Goal: Check status: Check status

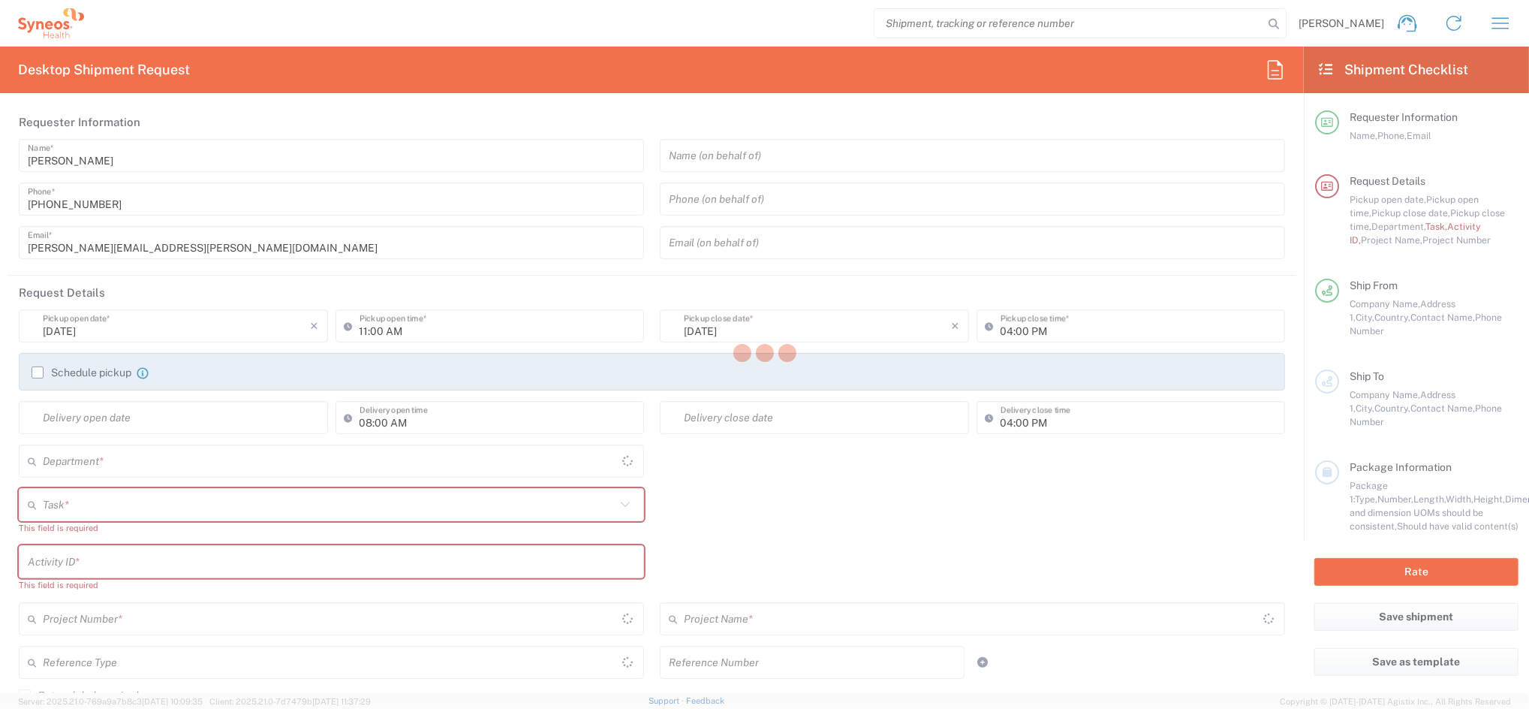
type input "4510"
type input "[GEOGRAPHIC_DATA]"
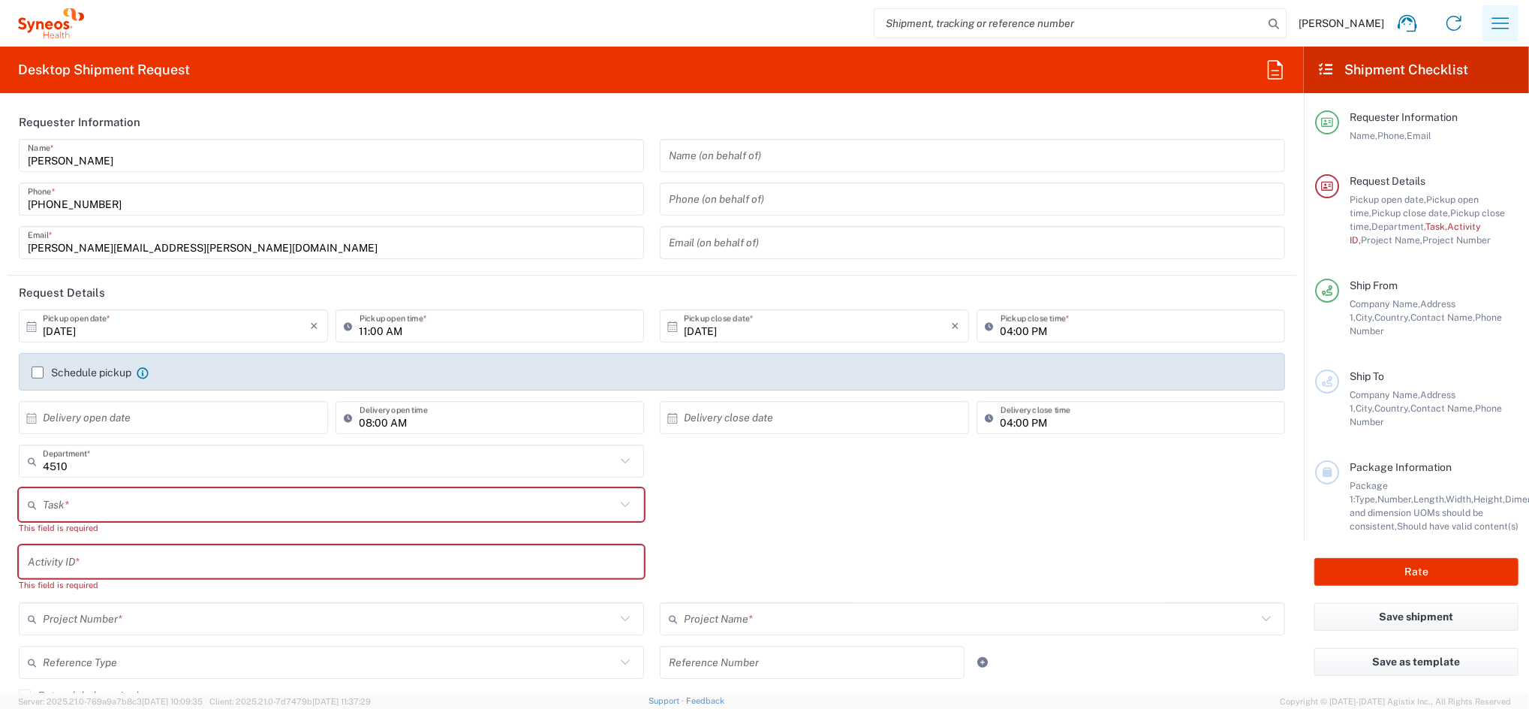
type input "Syneos Health Clinical [GEOGRAPHIC_DATA]"
click at [1502, 30] on icon "button" at bounding box center [1500, 23] width 24 height 24
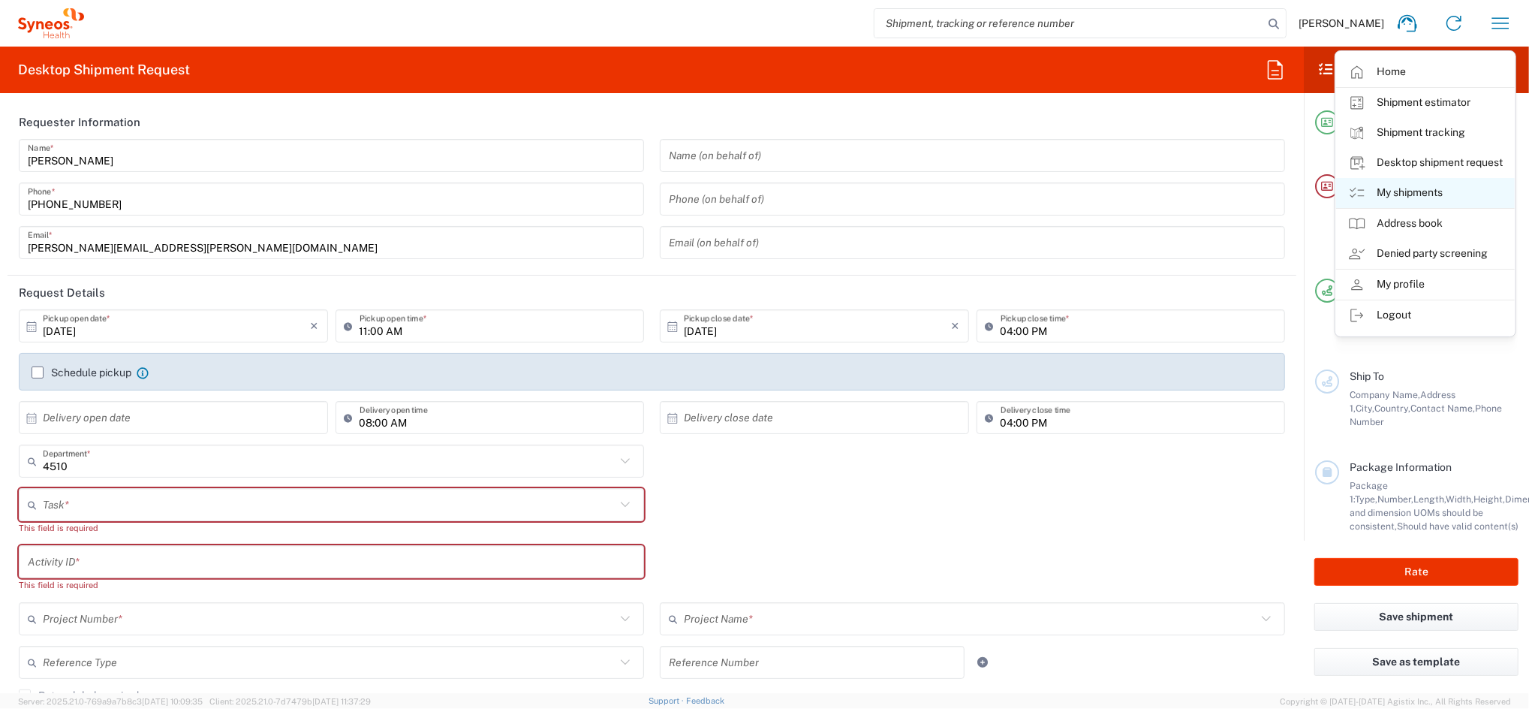
click at [1435, 186] on link "My shipments" at bounding box center [1425, 193] width 179 height 30
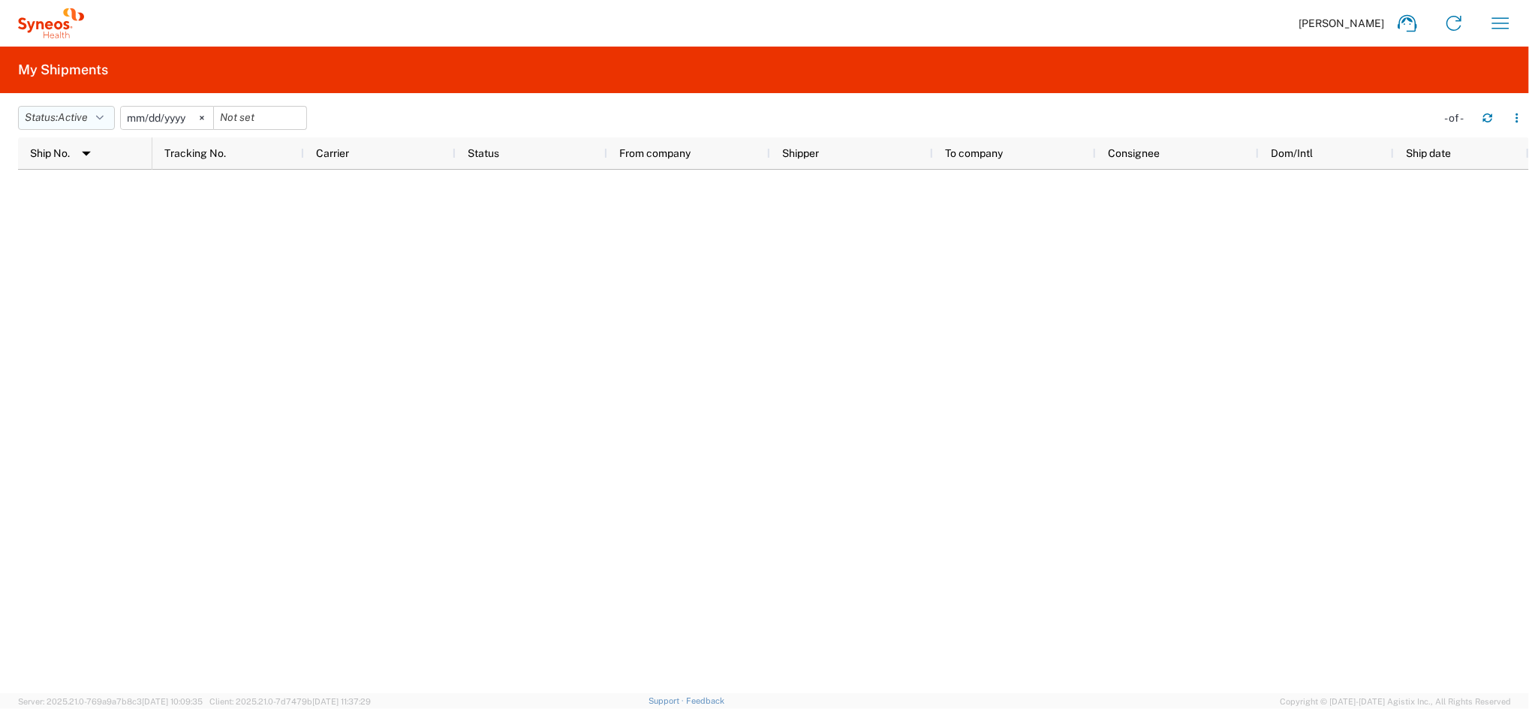
click at [113, 116] on button "Status: Active" at bounding box center [66, 118] width 97 height 24
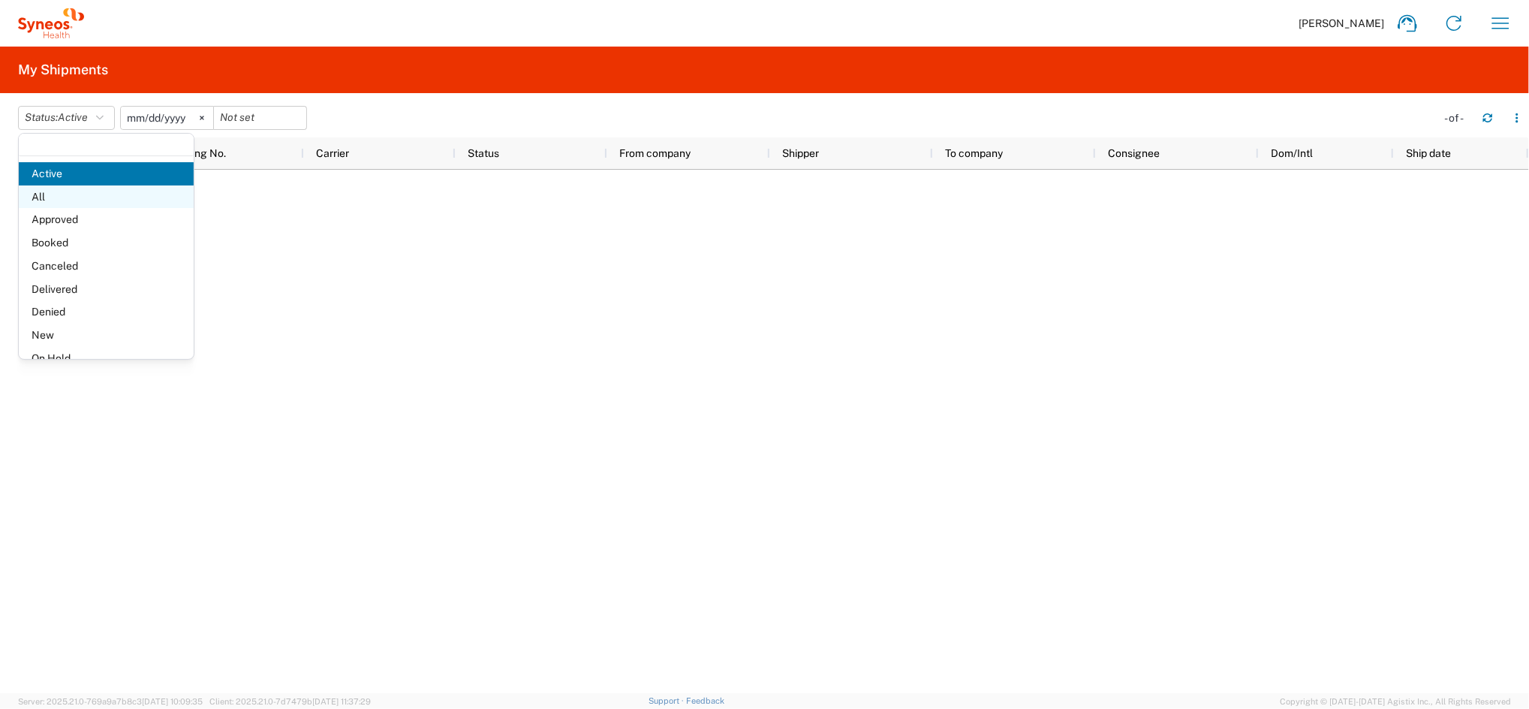
click at [70, 193] on span "All" at bounding box center [106, 196] width 175 height 23
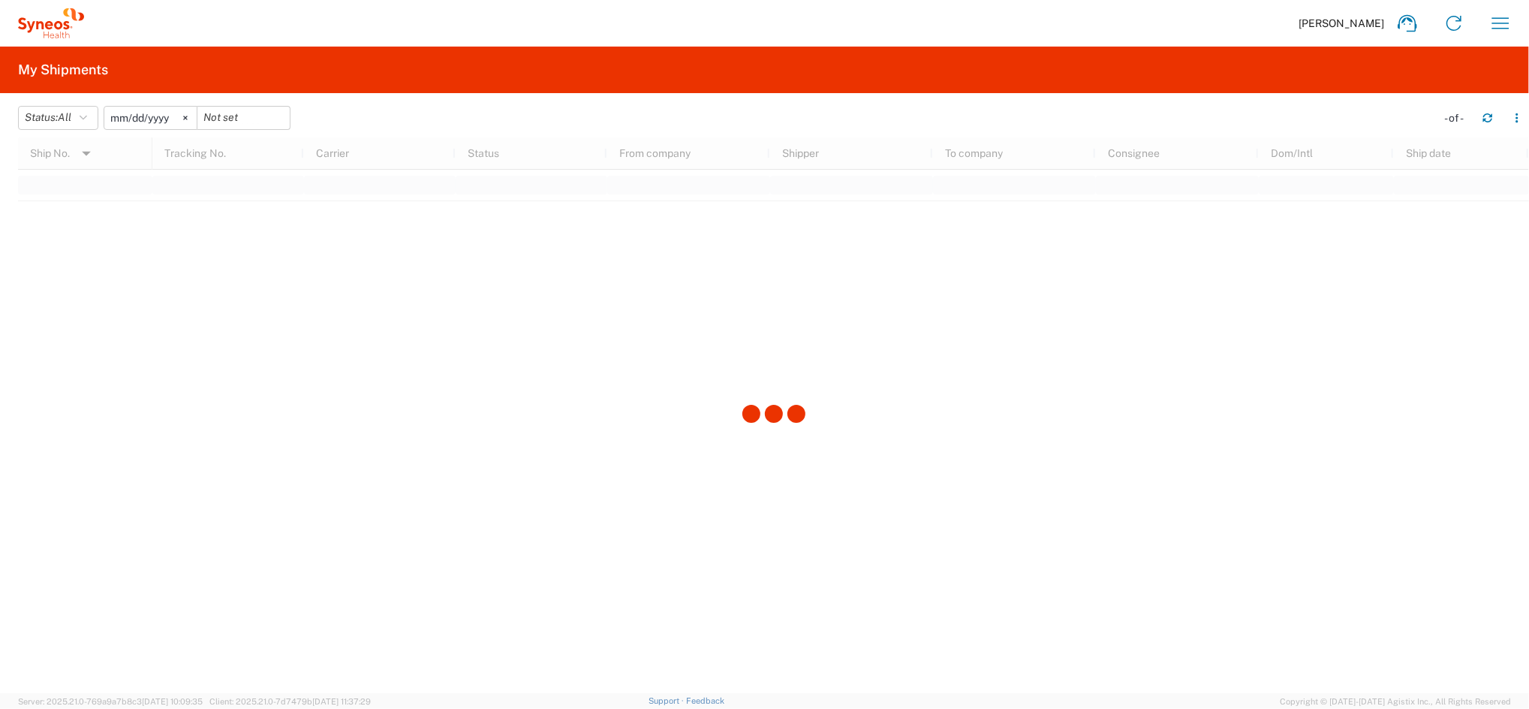
click at [174, 113] on input "[DATE]" at bounding box center [150, 118] width 92 height 23
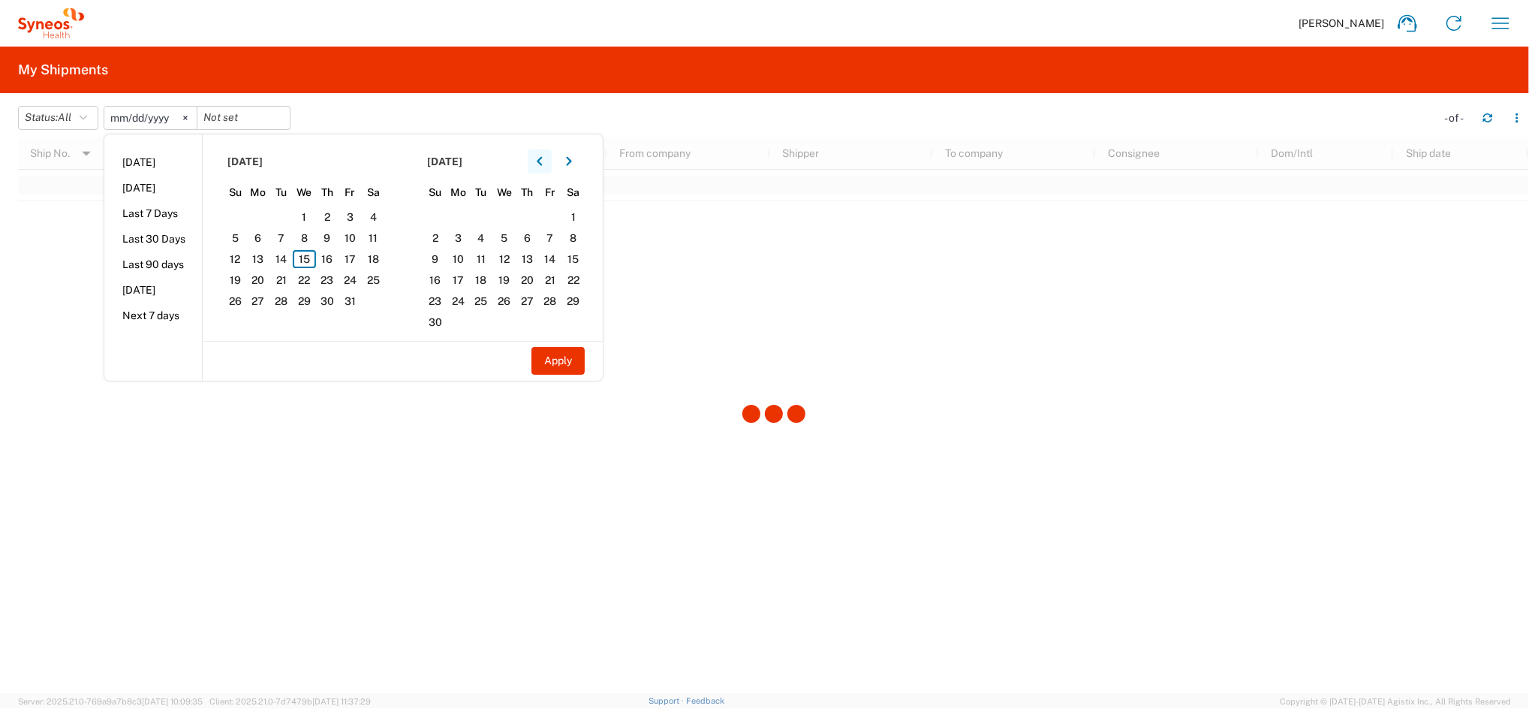
click at [543, 159] on icon "button" at bounding box center [540, 161] width 6 height 11
click at [543, 160] on icon "button" at bounding box center [540, 161] width 6 height 11
click at [543, 157] on icon "button" at bounding box center [540, 161] width 6 height 11
click at [543, 158] on icon "button" at bounding box center [540, 161] width 6 height 11
click at [543, 161] on icon "button" at bounding box center [540, 161] width 6 height 11
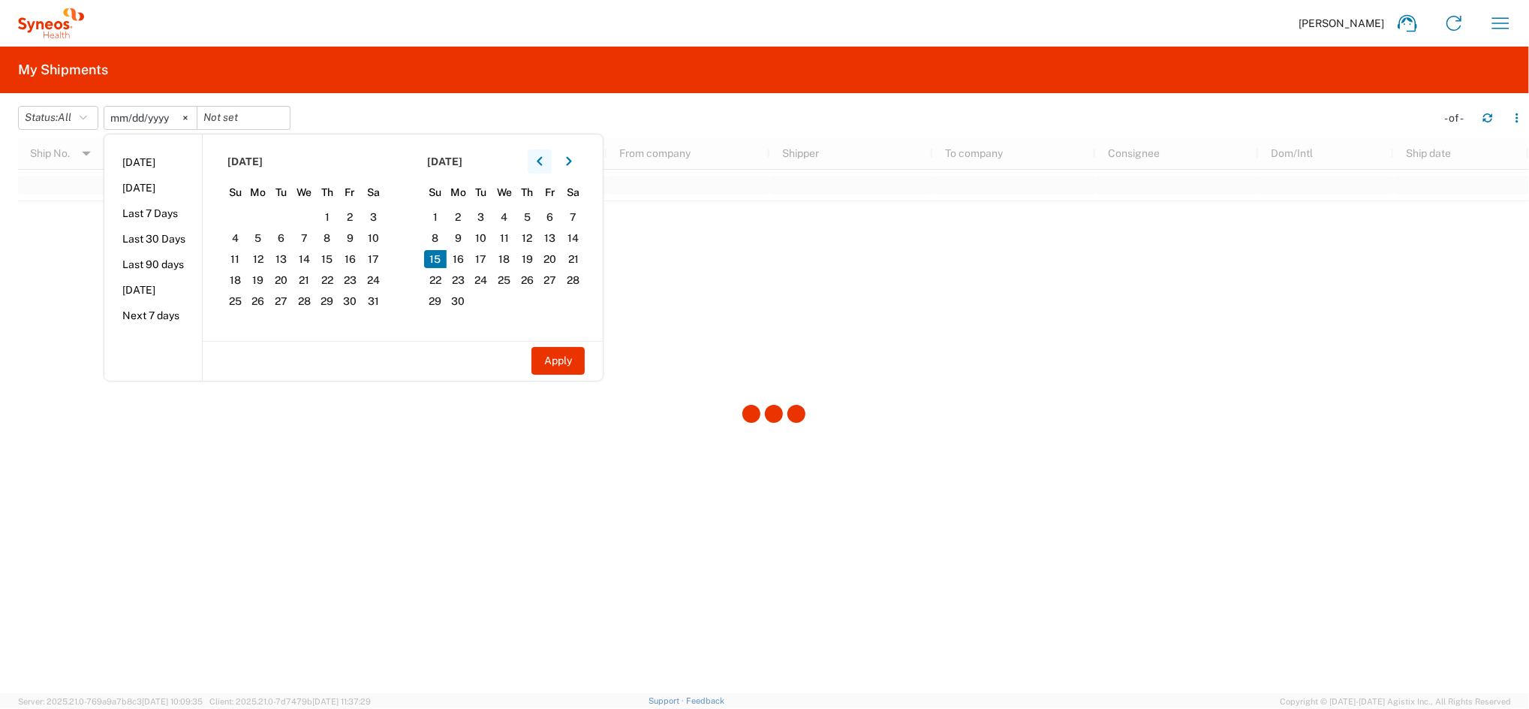
click at [543, 161] on icon "button" at bounding box center [540, 161] width 6 height 11
click at [289, 217] on span "1" at bounding box center [280, 217] width 23 height 18
click at [567, 368] on button "Apply" at bounding box center [557, 361] width 53 height 28
type input "[DATE]"
